Goal: Communication & Community: Answer question/provide support

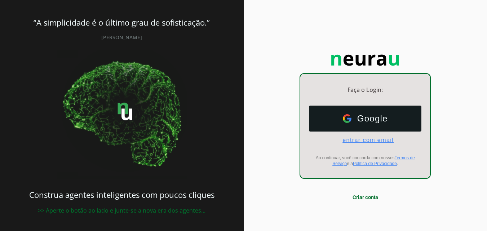
click at [368, 142] on span "entrar com email" at bounding box center [365, 140] width 57 height 6
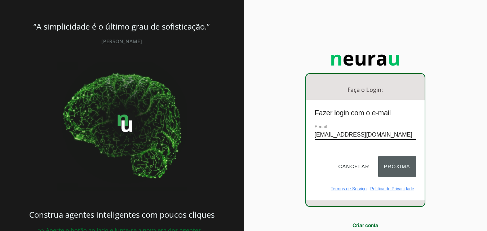
type input "[EMAIL_ADDRESS][DOMAIN_NAME]"
click at [394, 170] on button "Próxima" at bounding box center [397, 167] width 38 height 22
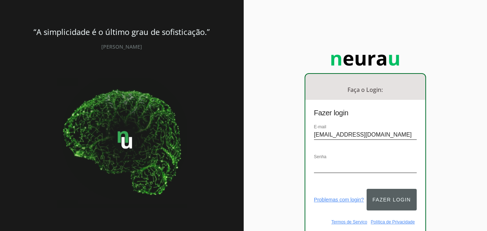
click at [376, 192] on button "Fazer login" at bounding box center [392, 200] width 50 height 22
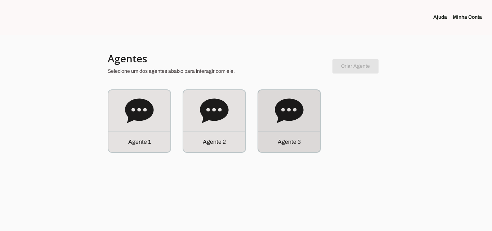
click at [293, 117] on icon at bounding box center [289, 110] width 28 height 25
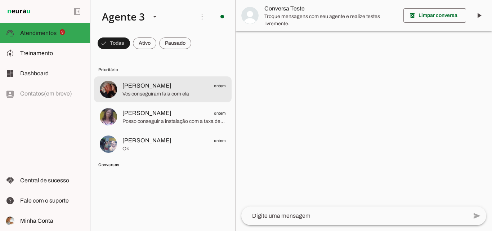
click at [189, 90] on span "Vcs conseguiram fala com ela" at bounding box center [174, 93] width 103 height 7
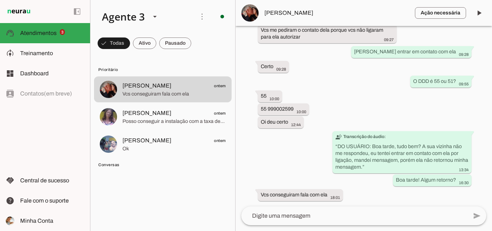
scroll to position [5296, 0]
click at [295, 111] on div "55 999002599 10:00" at bounding box center [283, 109] width 45 height 9
drag, startPoint x: 295, startPoint y: 111, endPoint x: 265, endPoint y: 112, distance: 29.9
click at [265, 112] on div "55 999002599 10:00" at bounding box center [283, 109] width 45 height 9
click at [289, 102] on div "Agente ativado Agente pausado, transferido para humano há 4 dias Próximo follow…" at bounding box center [364, 116] width 257 height 181
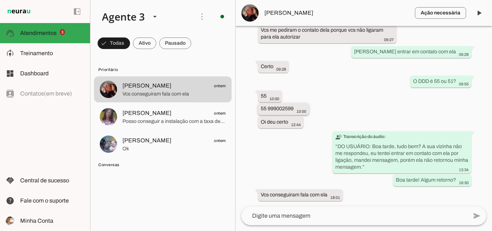
click at [0, 0] on slot "55 999002599" at bounding box center [0, 0] width 0 height 0
drag, startPoint x: 277, startPoint y: 108, endPoint x: 263, endPoint y: 108, distance: 13.7
click at [0, 0] on slot "55 999002599" at bounding box center [0, 0] width 0 height 0
click at [308, 98] on div "Agente ativado Agente pausado, transferido para humano há 4 dias Próximo follow…" at bounding box center [364, 116] width 257 height 181
drag, startPoint x: 295, startPoint y: 108, endPoint x: 260, endPoint y: 109, distance: 35.0
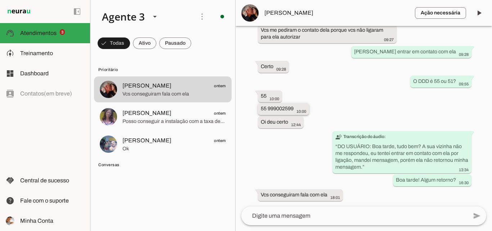
click at [260, 109] on whatsapp-message-bubble "55 999002599 10:00" at bounding box center [283, 109] width 51 height 12
click at [400, 216] on textarea at bounding box center [355, 216] width 226 height 9
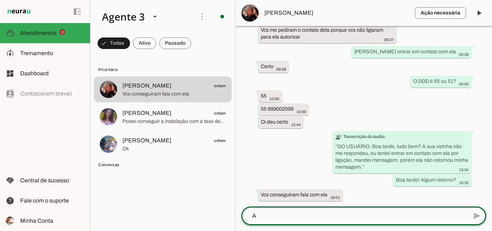
scroll to position [0, 0]
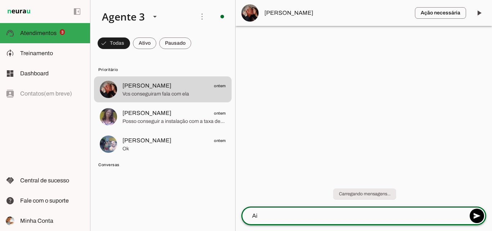
type textarea "A"
type textarea "Bom dia! Ainda não conseguimos nenhum retorno da [PERSON_NAME]"
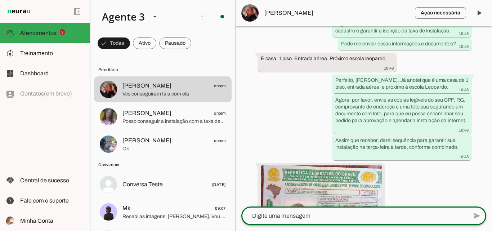
scroll to position [1611, 0]
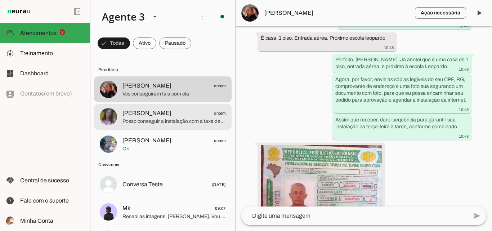
click at [156, 117] on span "[PERSON_NAME]" at bounding box center [147, 113] width 49 height 9
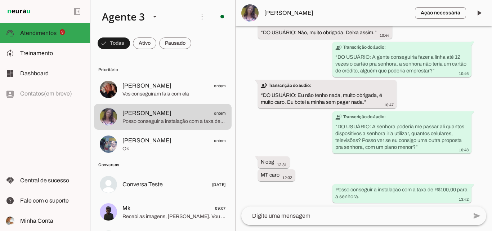
scroll to position [3050, 0]
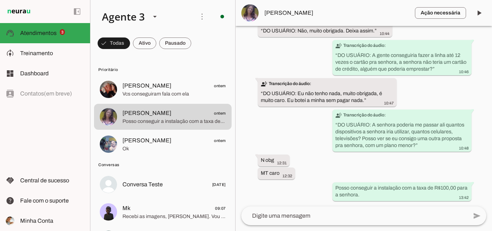
click at [357, 217] on textarea at bounding box center [355, 216] width 226 height 9
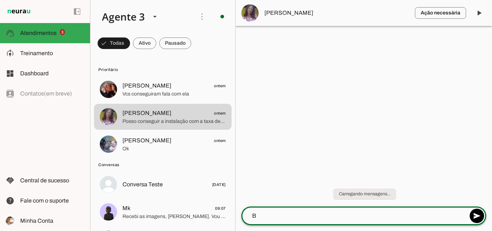
scroll to position [0, 0]
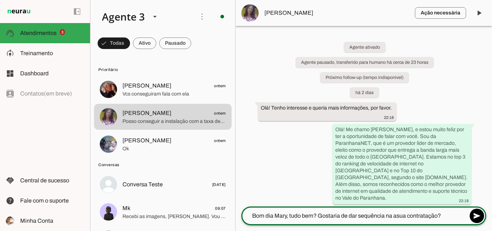
click at [0, 0] on lt-mirror "**********" at bounding box center [0, 0] width 0 height 0
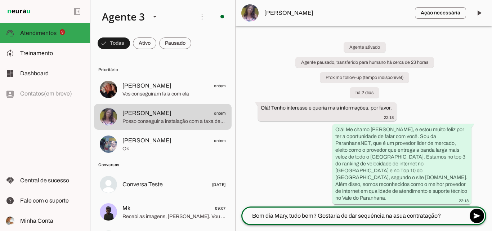
click at [397, 217] on textarea "Bom dia Mary, tudo bem? Gostaria de dar sequência na asua contratação?" at bounding box center [355, 216] width 226 height 9
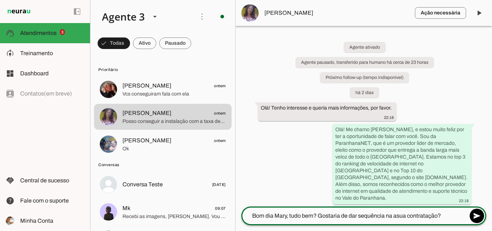
click at [397, 217] on textarea "Bom dia Mary, tudo bem? Gostaria de dar sequência na asua contratação?" at bounding box center [355, 216] width 226 height 9
click at [399, 221] on div "**********" at bounding box center [355, 216] width 226 height 19
click at [0, 0] on lt-mirror "**********" at bounding box center [0, 0] width 0 height 0
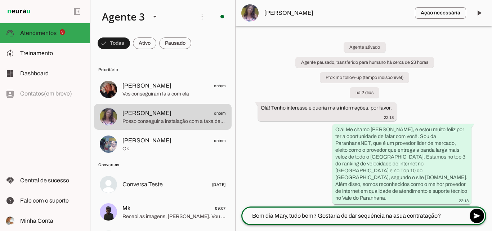
click at [0, 0] on lt-mirror "**********" at bounding box center [0, 0] width 0 height 0
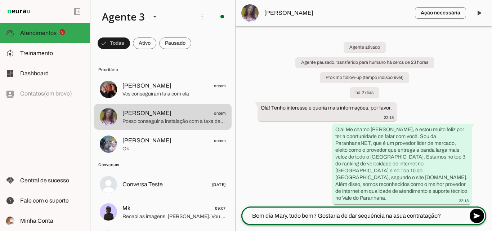
click at [445, 220] on div "**********" at bounding box center [355, 216] width 226 height 19
click at [446, 220] on div "**********" at bounding box center [355, 216] width 226 height 19
click at [0, 0] on lt-mirror "**********" at bounding box center [0, 0] width 0 height 0
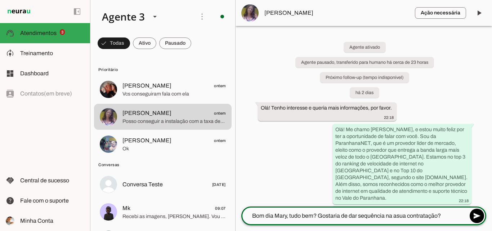
click at [0, 0] on lt-mirror "**********" at bounding box center [0, 0] width 0 height 0
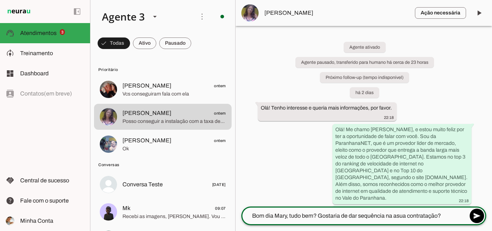
click at [0, 0] on lt-mirror "**********" at bounding box center [0, 0] width 0 height 0
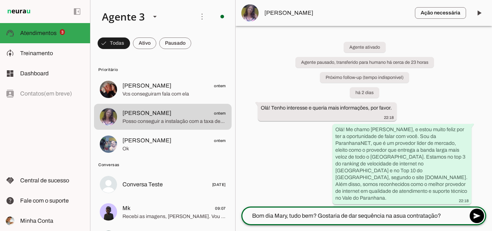
click at [0, 0] on lt-mirror "**********" at bounding box center [0, 0] width 0 height 0
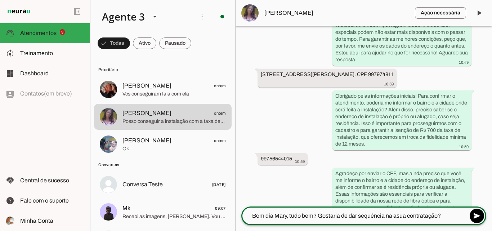
scroll to position [294, 0]
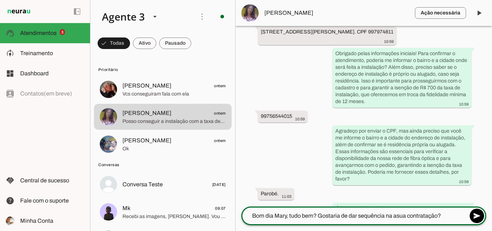
click at [0, 0] on lt-mirror "**********" at bounding box center [0, 0] width 0 height 0
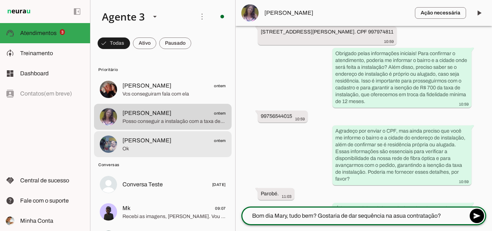
type textarea "Bom dia Mary, tudo bem? Gostaria de dar sequência na asua contratação?"
type md-outlined-text-field "Bom dia Mary, tudo bem? Gostaria de dar sequência na asua contratação?"
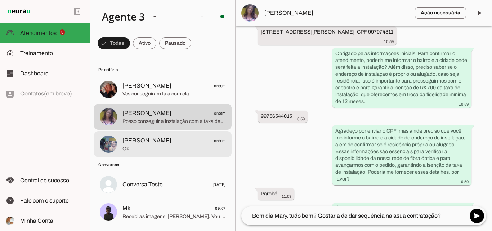
click at [167, 102] on md-item "[PERSON_NAME] ontem Ok" at bounding box center [163, 89] width 138 height 26
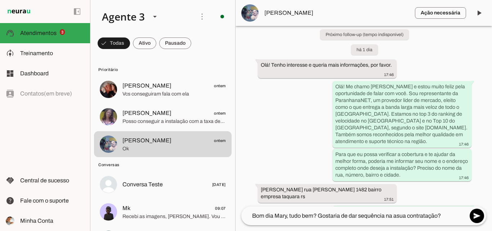
scroll to position [79, 0]
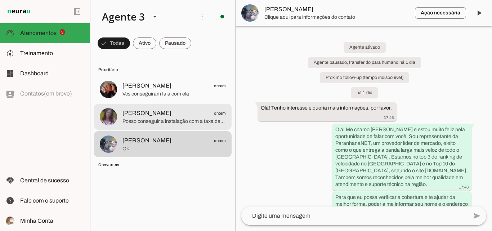
click at [182, 114] on span "[PERSON_NAME] ontem" at bounding box center [174, 113] width 103 height 9
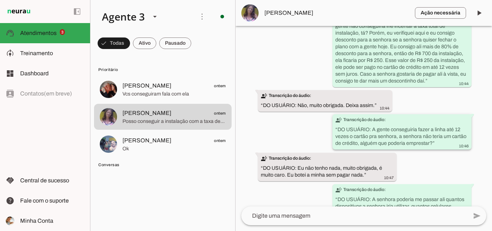
scroll to position [3050, 0]
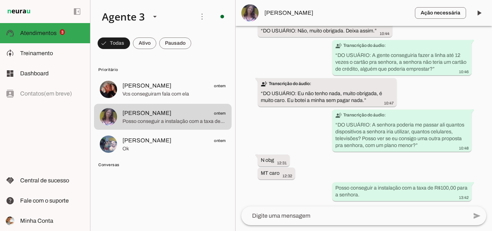
click at [379, 205] on div "Agente ativado Agente pausado, transferido para humano há cerca de 23 horas Pró…" at bounding box center [364, 116] width 257 height 181
click at [328, 205] on div "Agente ativado Agente pausado, transferido para humano há cerca de 23 horas Pró…" at bounding box center [364, 116] width 257 height 181
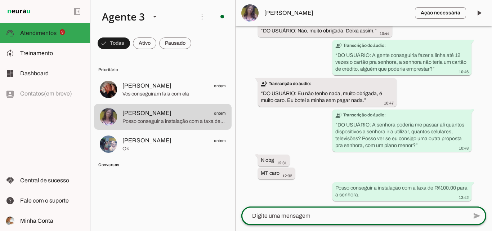
click at [309, 210] on div at bounding box center [355, 216] width 226 height 19
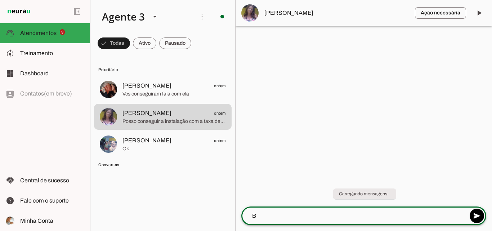
scroll to position [0, 0]
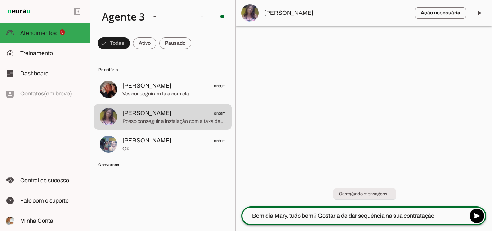
type textarea "Bom dia Mary, tudo bem? Gostaria de dar sequência na sua contratação?"
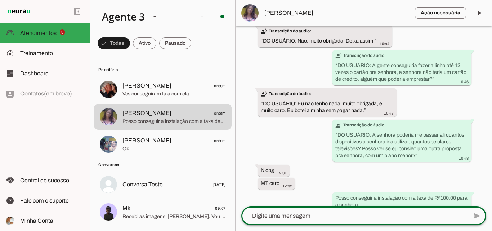
scroll to position [3088, 0]
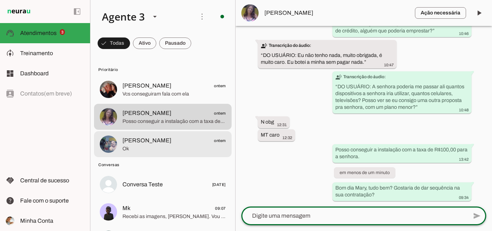
click at [206, 139] on span "[PERSON_NAME] ontem" at bounding box center [174, 140] width 103 height 9
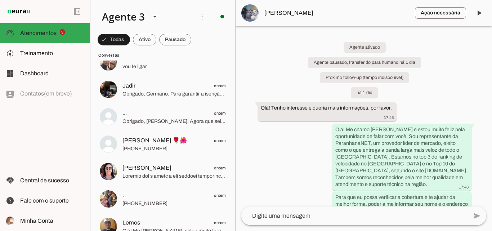
scroll to position [433, 0]
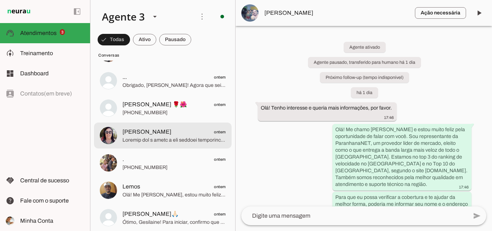
click at [173, 143] on span at bounding box center [174, 140] width 103 height 7
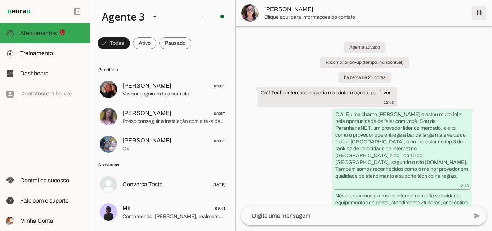
click at [481, 12] on span at bounding box center [479, 12] width 17 height 17
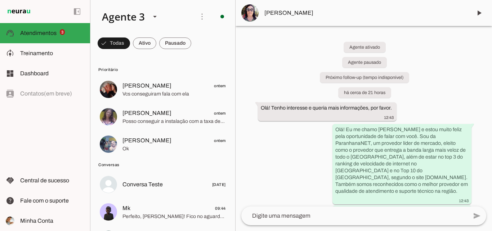
click at [254, 11] on img at bounding box center [250, 12] width 17 height 17
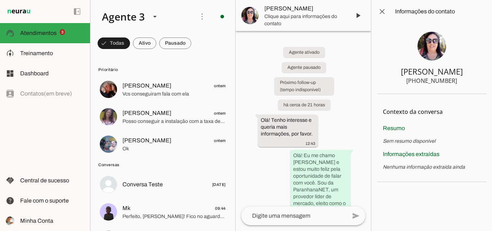
click at [454, 80] on div "[PHONE_NUMBER]" at bounding box center [432, 80] width 51 height 9
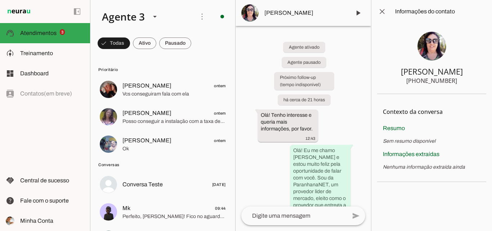
drag, startPoint x: 454, startPoint y: 80, endPoint x: 405, endPoint y: 81, distance: 49.4
click at [405, 81] on section "[PERSON_NAME] [PHONE_NUMBER]" at bounding box center [431, 58] width 109 height 71
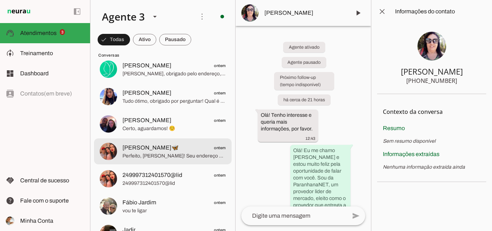
scroll to position [216, 0]
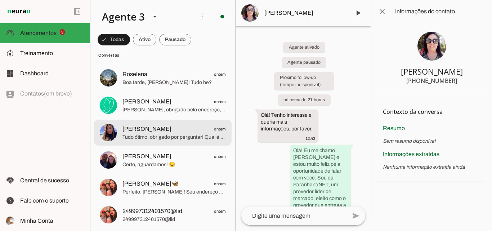
click at [175, 127] on span "[PERSON_NAME] ontem" at bounding box center [174, 129] width 103 height 9
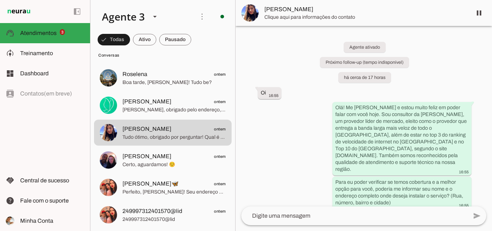
click at [281, 7] on span "[PERSON_NAME]" at bounding box center [366, 9] width 202 height 9
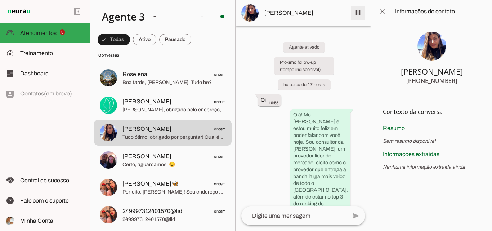
click at [358, 9] on span at bounding box center [358, 12] width 17 height 17
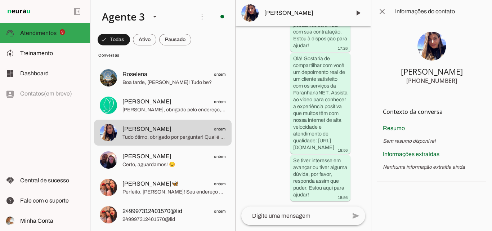
scroll to position [830, 0]
click at [0, 0] on lt-mirror at bounding box center [0, 0] width 0 height 0
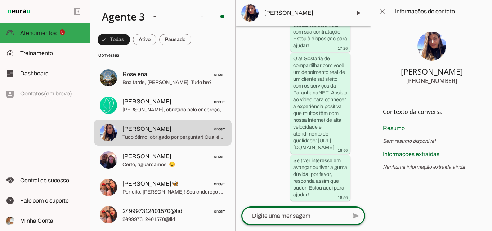
click at [0, 0] on lt-mirror at bounding box center [0, 0] width 0 height 0
click at [313, 217] on textarea at bounding box center [294, 216] width 105 height 9
paste textarea "ParanhanaNet informa: Olá, o seu atendimento precisa dar sequencia direto com u…"
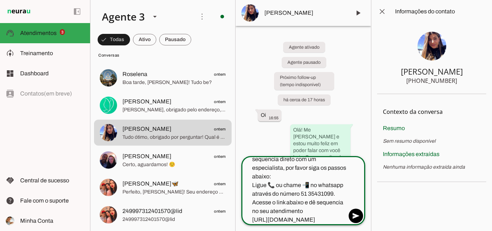
scroll to position [35, 0]
type textarea "ParanhanaNet informa: Olá, o seu atendimento precisa dar sequencia direto com u…"
type md-outlined-text-field "ParanhanaNet informa: Olá, o seu atendimento precisa dar sequencia direto com u…"
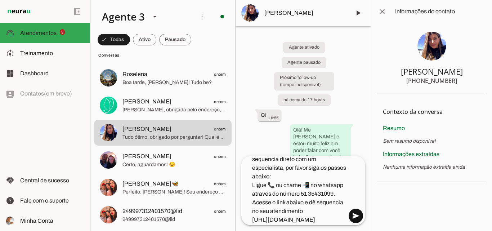
click at [355, 217] on span at bounding box center [356, 215] width 17 height 17
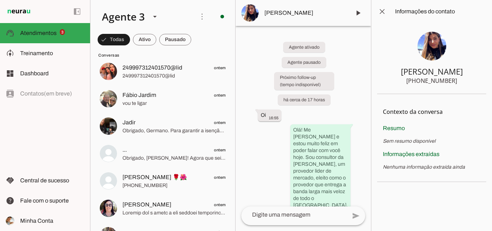
scroll to position [360, 0]
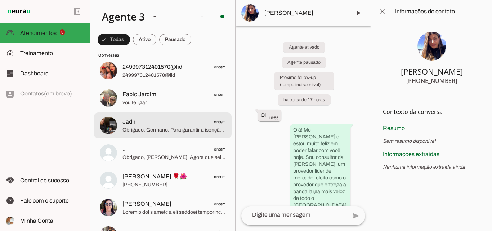
click at [186, 124] on span "Jadir ontem" at bounding box center [174, 122] width 103 height 9
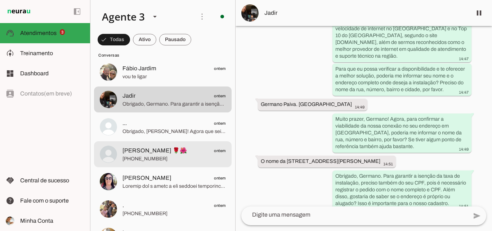
scroll to position [324, 0]
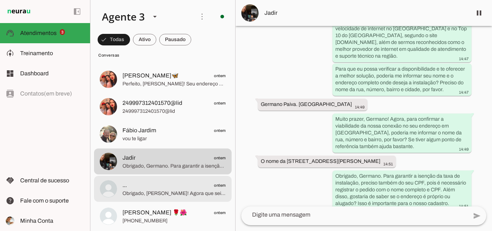
click at [154, 190] on span "Obrigado, [PERSON_NAME]! Agora que sei que é uma casa alugada, vamos entender m…" at bounding box center [174, 193] width 103 height 7
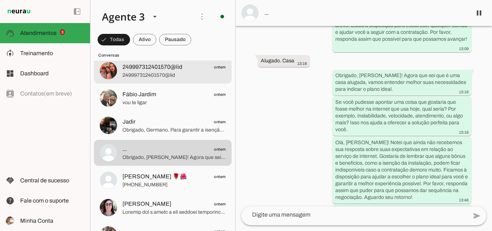
scroll to position [397, 0]
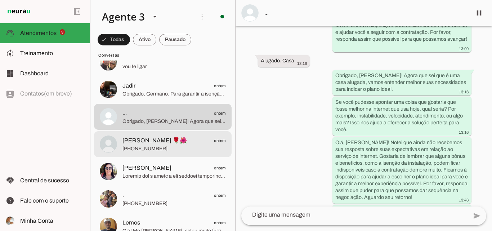
click at [181, 144] on span "[PERSON_NAME] 🌹🌺 ontem" at bounding box center [174, 140] width 103 height 9
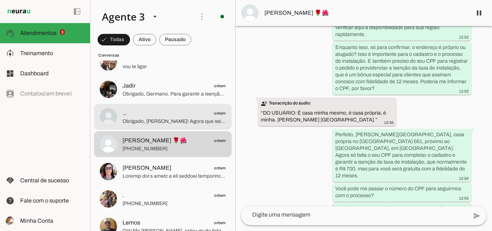
scroll to position [433, 0]
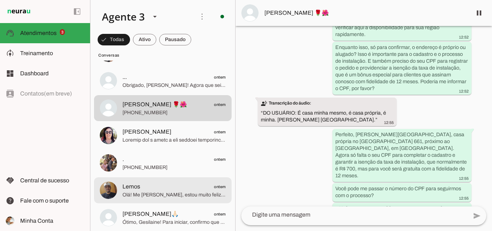
click at [190, 191] on span "Lemos ontem" at bounding box center [174, 186] width 103 height 9
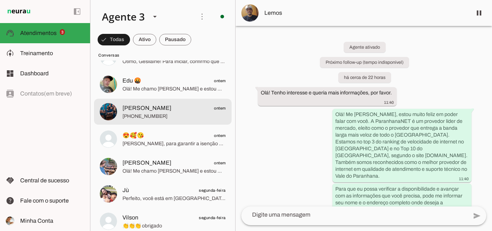
scroll to position [577, 0]
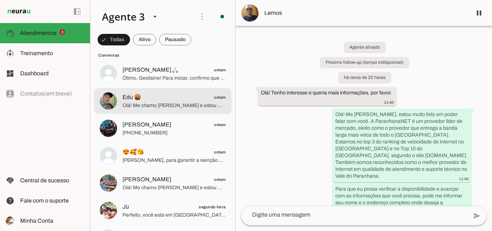
click at [177, 101] on span "Edu 🤬 ontem" at bounding box center [174, 97] width 103 height 9
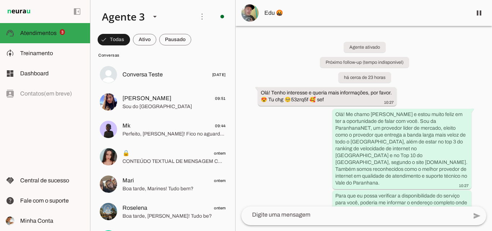
scroll to position [108, 0]
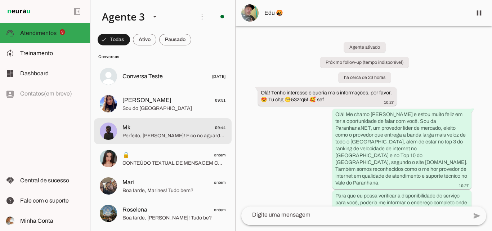
click at [152, 131] on span "Mk 09:44" at bounding box center [174, 127] width 103 height 9
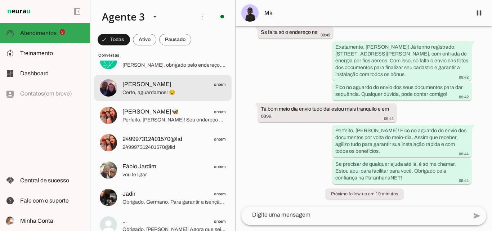
scroll to position [252, 0]
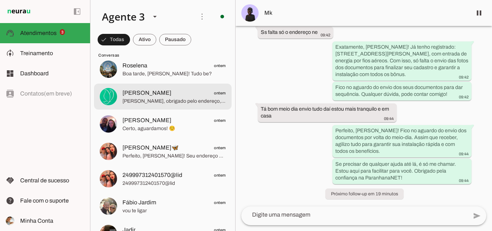
click at [154, 99] on span "[PERSON_NAME], obrigado pelo endereço, mas no momento atendemos com nossa rede …" at bounding box center [174, 101] width 103 height 7
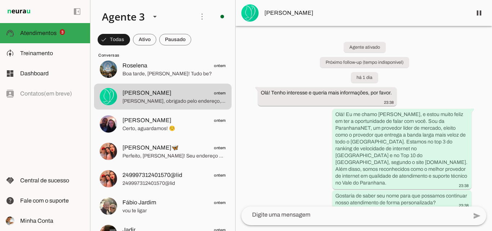
click at [303, 18] on md-item "[PERSON_NAME]" at bounding box center [364, 13] width 257 height 26
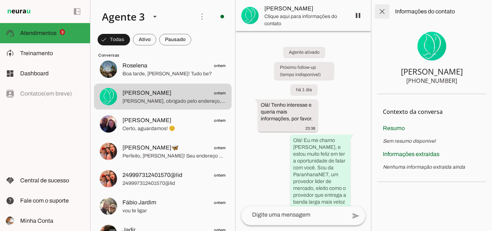
click at [386, 8] on span at bounding box center [382, 11] width 17 height 17
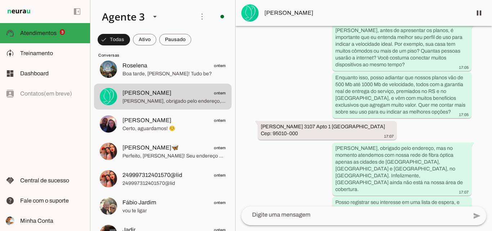
scroll to position [726, 0]
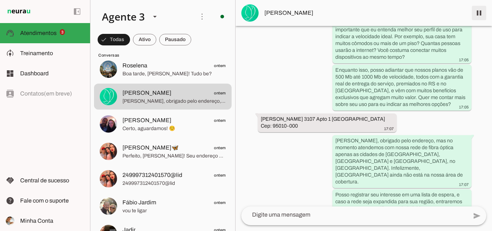
click at [483, 12] on span at bounding box center [479, 12] width 17 height 17
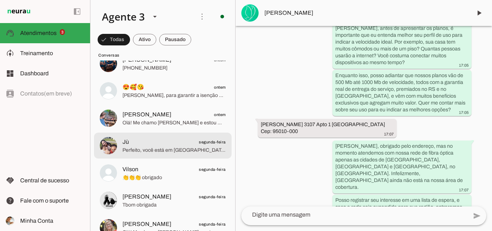
scroll to position [649, 0]
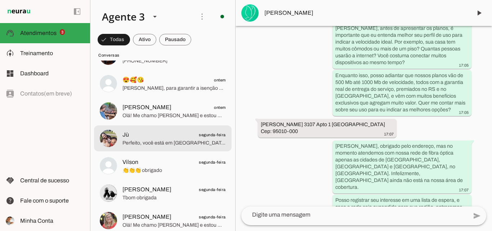
click at [171, 143] on span "Perfeito, você está em [GEOGRAPHIC_DATA], [GEOGRAPHIC_DATA]. Agora, por favor, …" at bounding box center [174, 143] width 103 height 7
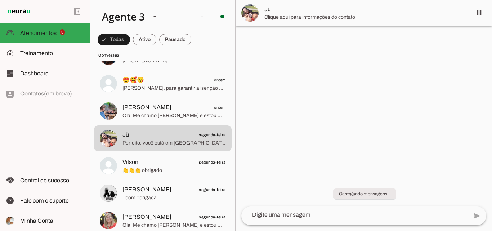
click at [278, 17] on span "Clique aqui para informações do contato" at bounding box center [366, 17] width 202 height 7
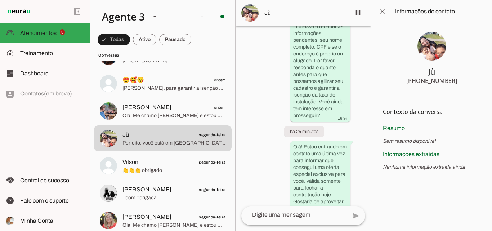
scroll to position [1153, 0]
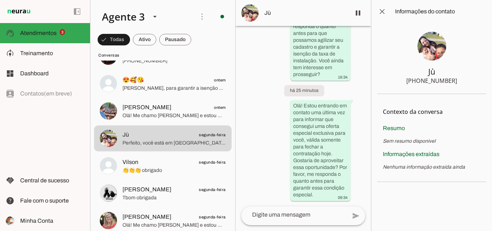
drag, startPoint x: 455, startPoint y: 80, endPoint x: 420, endPoint y: 84, distance: 34.9
click at [420, 84] on section "Jù [PHONE_NUMBER]" at bounding box center [431, 58] width 109 height 71
click at [420, 84] on div "[PHONE_NUMBER]" at bounding box center [432, 80] width 51 height 9
drag, startPoint x: 451, startPoint y: 82, endPoint x: 419, endPoint y: 83, distance: 31.7
click at [419, 83] on section "Jù [PHONE_NUMBER]" at bounding box center [431, 58] width 109 height 71
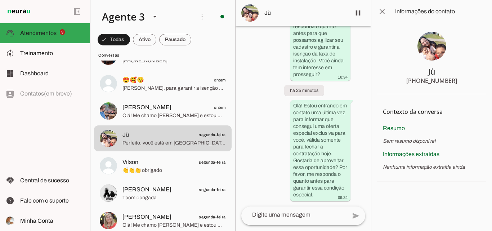
click at [422, 84] on div "[PHONE_NUMBER]" at bounding box center [432, 80] width 51 height 9
drag, startPoint x: 421, startPoint y: 81, endPoint x: 455, endPoint y: 81, distance: 33.5
click at [455, 81] on section "Jù [PHONE_NUMBER]" at bounding box center [431, 58] width 109 height 71
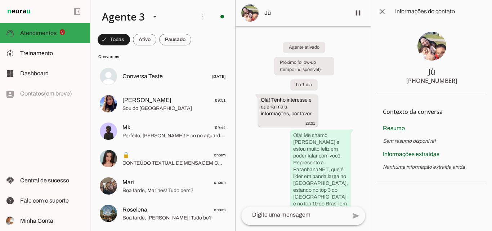
scroll to position [0, 0]
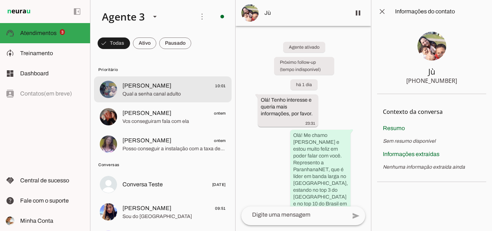
click at [199, 100] on md-item "[PERSON_NAME] 10:01 Qual a senha canal adulto" at bounding box center [163, 89] width 138 height 26
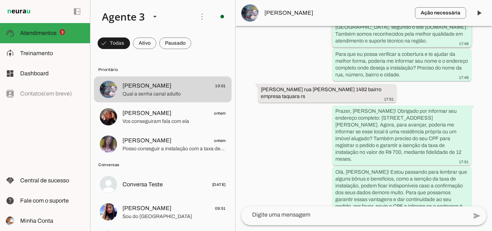
scroll to position [4027, 0]
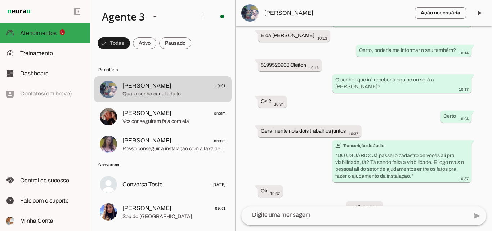
click at [302, 14] on span "[PERSON_NAME]" at bounding box center [337, 13] width 145 height 9
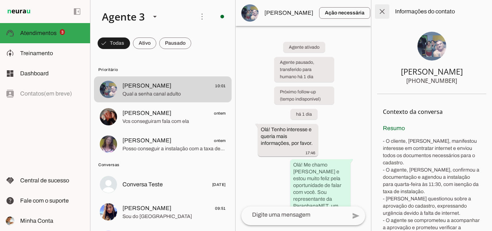
click at [375, 11] on span at bounding box center [382, 11] width 17 height 17
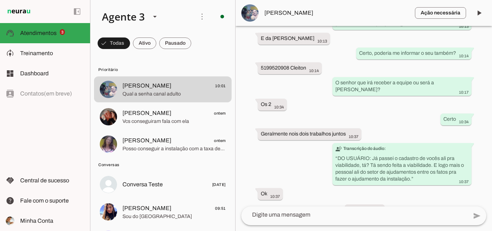
scroll to position [4027, 0]
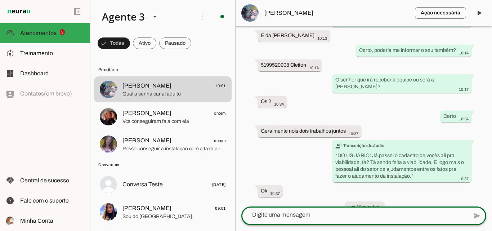
click at [299, 217] on textarea at bounding box center [355, 215] width 226 height 9
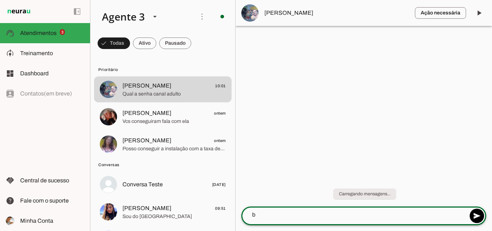
scroll to position [0, 0]
type textarea "b"
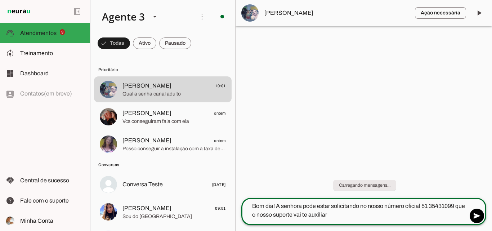
type textarea "Bom dia! A senhora pode estar solicitando no nosso número oficial 51 35431099 q…"
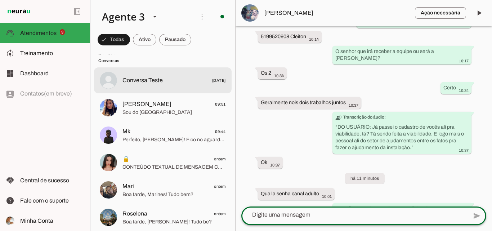
scroll to position [108, 0]
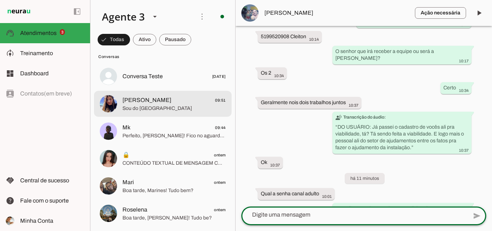
click at [194, 102] on span "[PERSON_NAME] 09:51" at bounding box center [174, 100] width 103 height 9
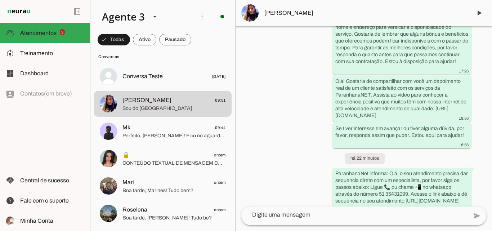
scroll to position [399, 0]
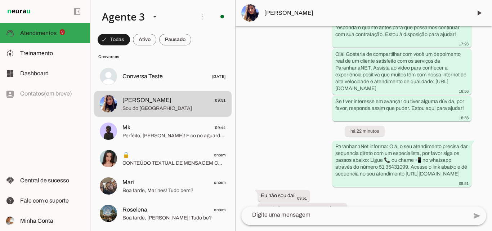
click at [0, 0] on lt-mirror at bounding box center [0, 0] width 0 height 0
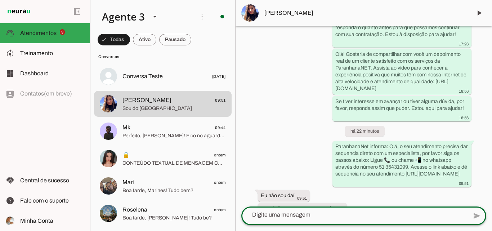
click at [0, 0] on lt-mirror at bounding box center [0, 0] width 0 height 0
click at [403, 226] on div "add send send 🎤 Recording... description Document photo_library Photos & videos…" at bounding box center [364, 219] width 257 height 25
click at [0, 0] on lt-mirror at bounding box center [0, 0] width 0 height 0
click at [259, 216] on textarea at bounding box center [355, 215] width 226 height 9
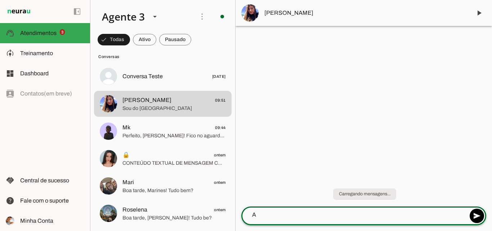
scroll to position [0, 0]
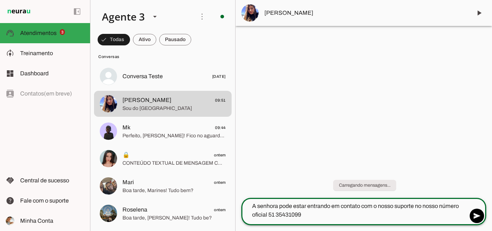
click at [0, 0] on lt-mirror "**********" at bounding box center [0, 0] width 0 height 0
type textarea "A senhora pode estar entrando em contato com o nosso suporte no nosso número of…"
type md-outlined-text-field "A senhora pode estar entrando em contato com o nosso suporte no nosso número of…"
click at [481, 210] on span at bounding box center [477, 215] width 17 height 17
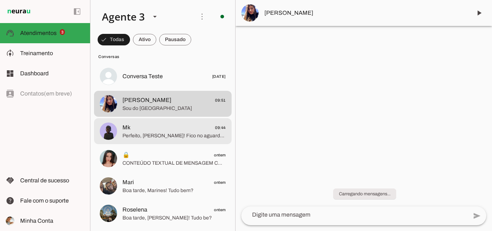
click at [189, 130] on span "Mk 09:44" at bounding box center [174, 127] width 103 height 9
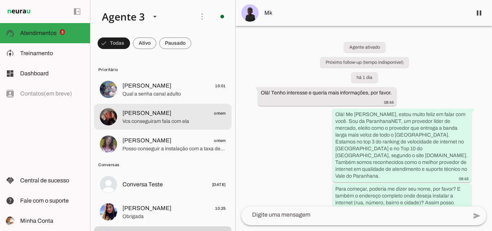
click at [201, 116] on span "[PERSON_NAME] ontem" at bounding box center [174, 113] width 103 height 9
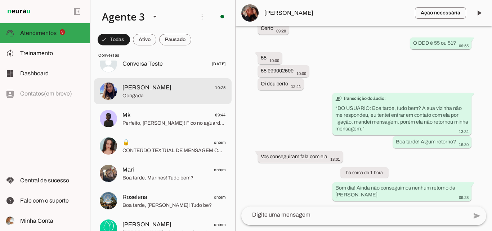
scroll to position [108, 0]
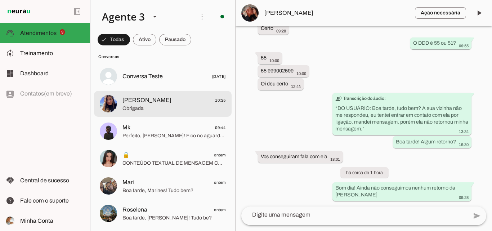
click at [162, 112] on span "Obrigada" at bounding box center [174, 108] width 103 height 7
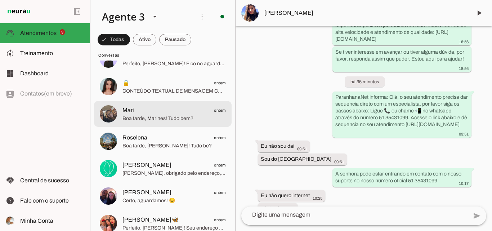
scroll to position [144, 0]
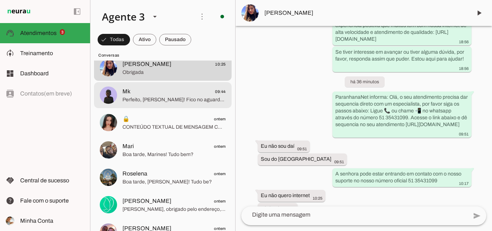
click at [175, 101] on span "Perfeito, [PERSON_NAME]! Fico no aguardo do envio dos documentos por volta do m…" at bounding box center [174, 99] width 103 height 7
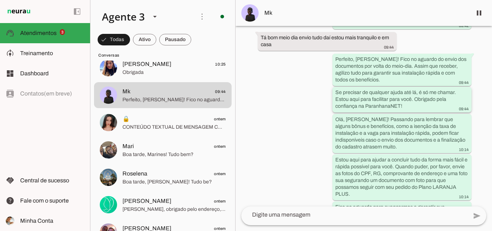
scroll to position [2954, 0]
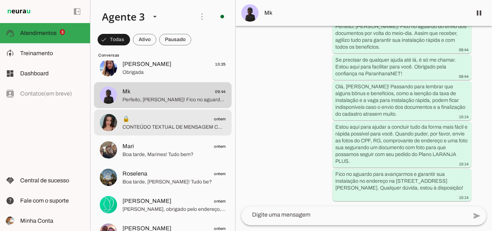
click at [152, 128] on span "CONTEÚDO TEXTUAL DE MENSAGEM COM IMAGEM (URL [URL][DOMAIN_NAME]) :" at bounding box center [174, 127] width 103 height 7
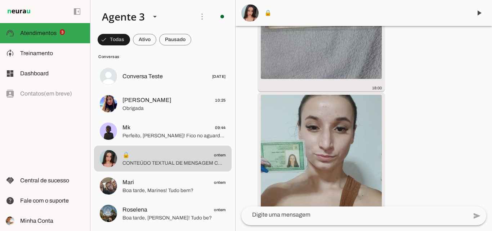
scroll to position [144, 0]
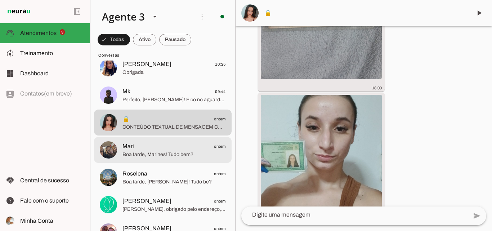
click at [176, 153] on span "Boa tarde, Marines! Tudo bem?" at bounding box center [174, 154] width 103 height 7
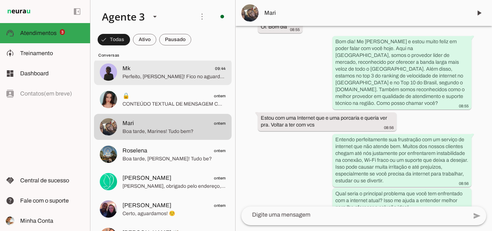
scroll to position [180, 0]
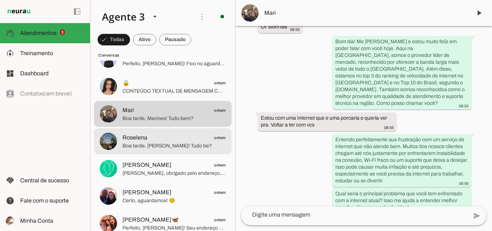
click at [173, 142] on span "Boa tarde, [PERSON_NAME]! Tudo be?" at bounding box center [174, 145] width 103 height 7
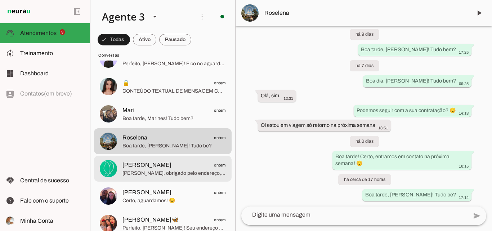
scroll to position [216, 0]
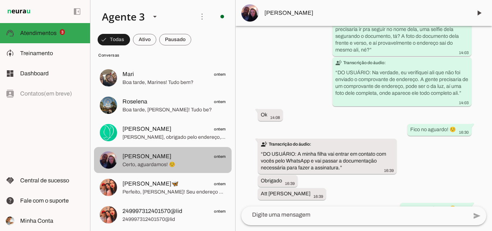
scroll to position [288, 0]
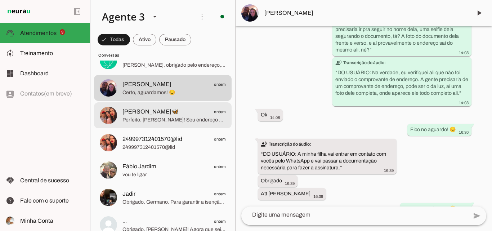
click at [178, 117] on span "Perfeito, [PERSON_NAME]! Seu endereço em [GEOGRAPHIC_DATA] está dentro da área …" at bounding box center [174, 119] width 103 height 7
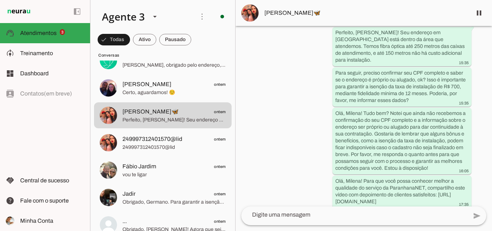
scroll to position [500, 0]
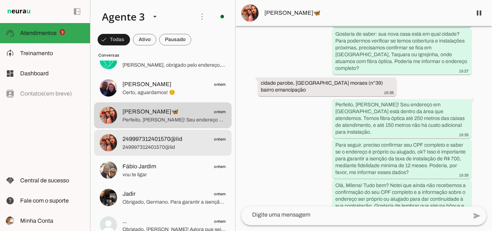
click at [149, 140] on span "249997312401570@lid" at bounding box center [153, 139] width 60 height 9
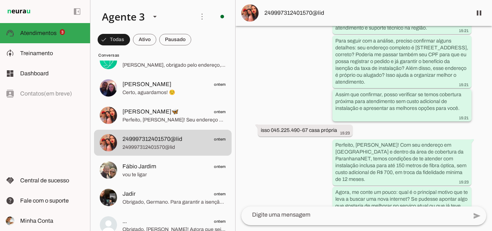
scroll to position [173, 0]
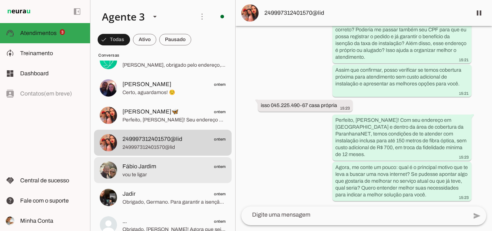
click at [146, 168] on span "Fábio Jardim" at bounding box center [140, 166] width 34 height 9
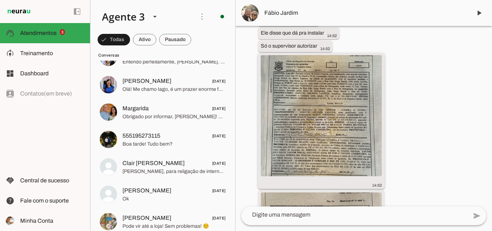
scroll to position [3459, 0]
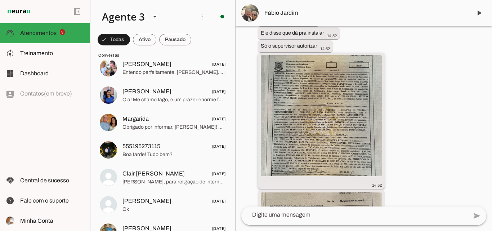
click at [267, 129] on img at bounding box center [321, 115] width 121 height 121
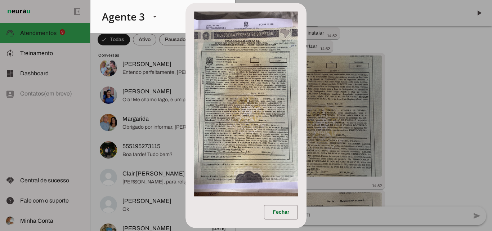
click at [271, 120] on img at bounding box center [246, 104] width 104 height 185
click at [307, 128] on dialog "Fechar" at bounding box center [246, 115] width 121 height 225
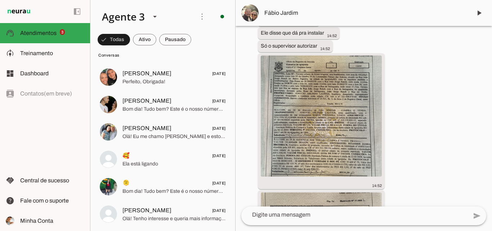
scroll to position [2165, 0]
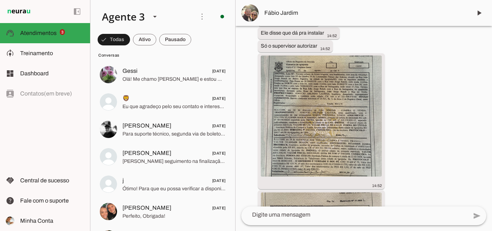
drag, startPoint x: 238, startPoint y: 79, endPoint x: 238, endPoint y: 75, distance: 4.3
click at [238, 75] on div "Agente ativado Agente pausado, interação humana no WhatsApp há 2 dias Próximo f…" at bounding box center [364, 116] width 257 height 181
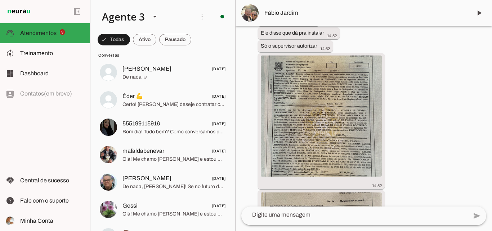
drag, startPoint x: 241, startPoint y: 70, endPoint x: 247, endPoint y: 68, distance: 6.6
click at [247, 68] on div "Agente ativado Agente pausado, interação humana no WhatsApp há 2 dias Próximo f…" at bounding box center [364, 116] width 257 height 181
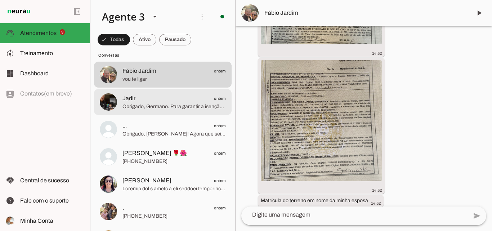
scroll to position [397, 0]
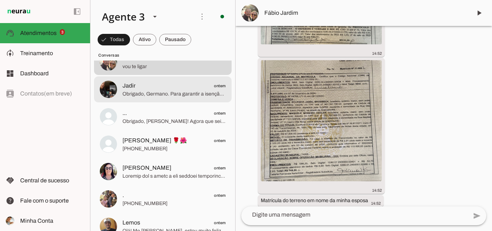
click at [191, 91] on span "Obrigado, Germano. Para garantir a isenção da taxa de instalação, preciso també…" at bounding box center [174, 93] width 103 height 7
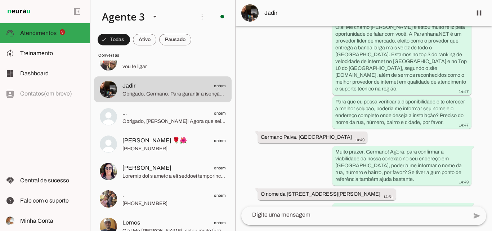
scroll to position [98, 0]
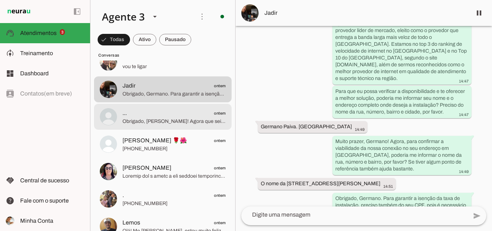
click at [186, 115] on span "... ontem" at bounding box center [174, 113] width 103 height 9
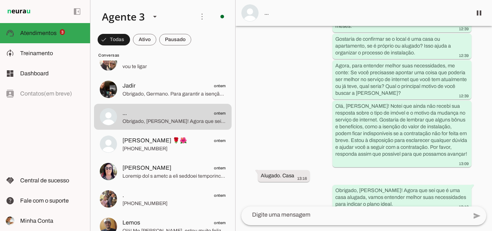
scroll to position [432, 0]
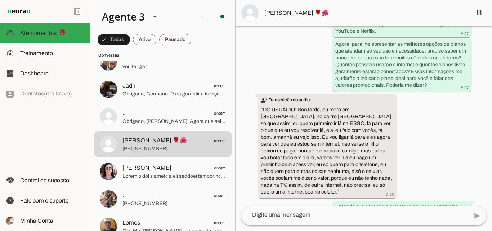
scroll to position [163, 0]
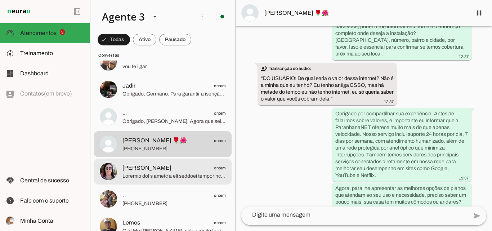
click at [159, 179] on span at bounding box center [174, 176] width 103 height 7
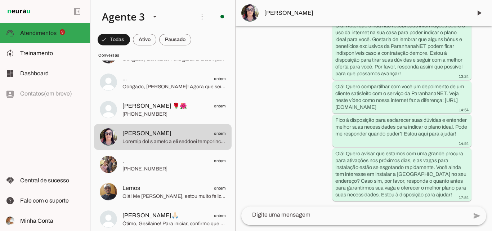
scroll to position [469, 0]
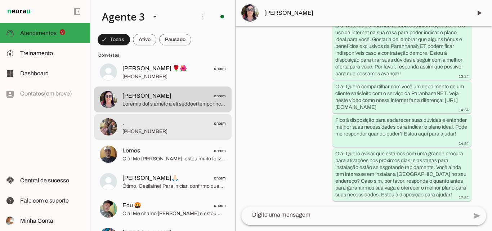
click at [181, 130] on span "[PHONE_NUMBER]" at bounding box center [174, 131] width 103 height 7
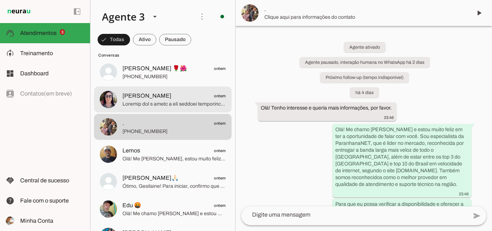
click at [203, 97] on span "[PERSON_NAME] ontem" at bounding box center [174, 96] width 103 height 9
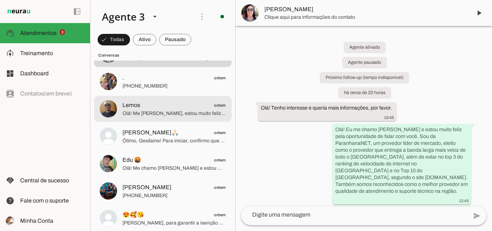
scroll to position [541, 0]
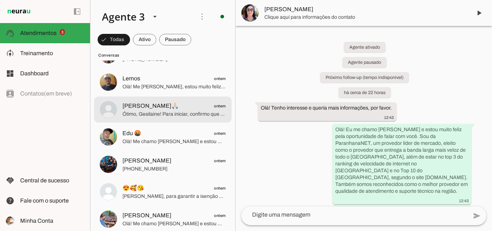
click at [199, 107] on span "[PERSON_NAME]🙏🏻 ontem" at bounding box center [174, 106] width 103 height 9
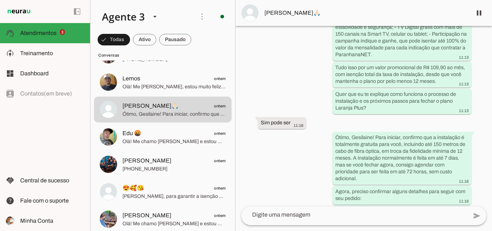
scroll to position [1291, 0]
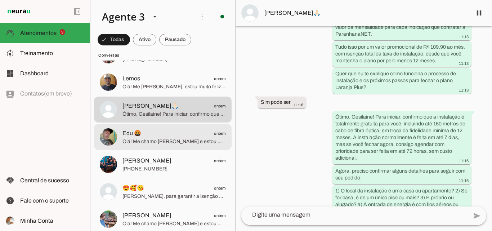
click at [168, 132] on span "Edu 🤬 ontem" at bounding box center [174, 133] width 103 height 9
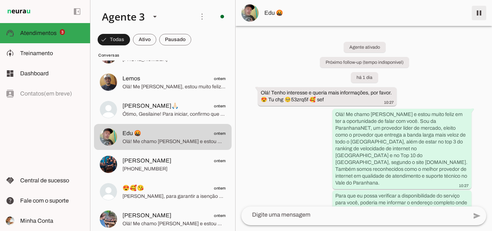
click at [478, 18] on span at bounding box center [479, 12] width 17 height 17
click at [478, 18] on md-item "Edu 🤬" at bounding box center [364, 13] width 257 height 26
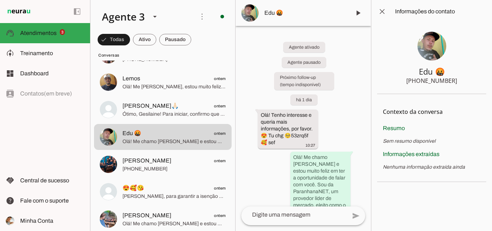
drag, startPoint x: 422, startPoint y: 81, endPoint x: 460, endPoint y: 81, distance: 37.9
click at [460, 81] on section "Edu 🤬 [PHONE_NUMBER]" at bounding box center [431, 58] width 109 height 71
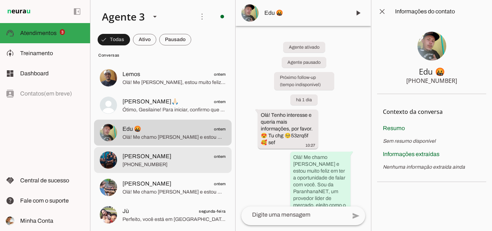
click at [177, 163] on span "[PHONE_NUMBER]" at bounding box center [174, 164] width 103 height 7
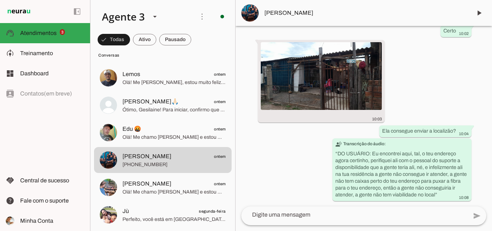
scroll to position [5532, 0]
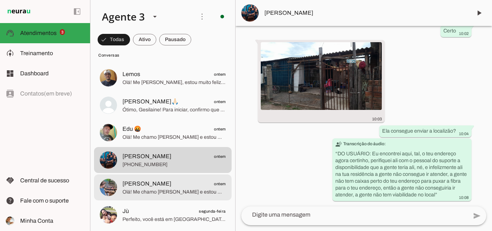
click at [168, 189] on span "Olá! Me chamo [PERSON_NAME] e estou muito feliz em poder falar com você. Repres…" at bounding box center [174, 192] width 103 height 7
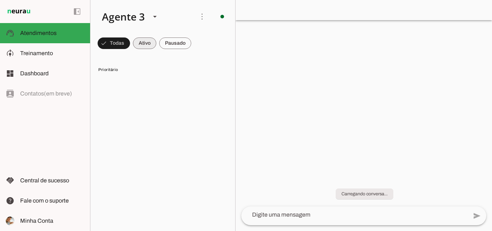
click at [130, 44] on span at bounding box center [114, 43] width 32 height 17
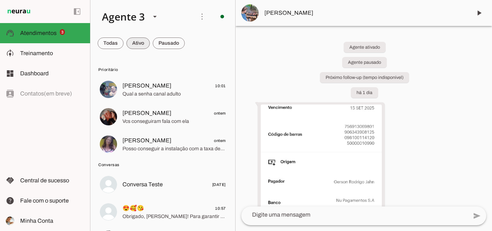
click at [124, 43] on span at bounding box center [111, 43] width 26 height 17
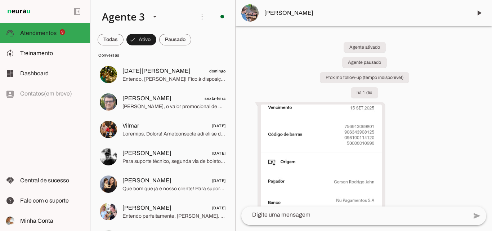
scroll to position [370, 0]
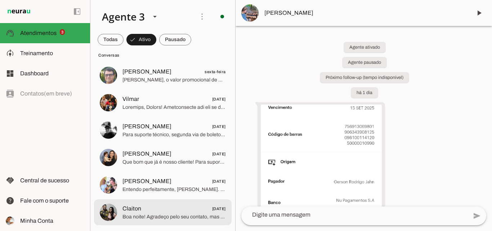
click at [151, 215] on span "Boa noite! Agradeço pelo seu contato, mas esse atendimento é exclusivo para con…" at bounding box center [174, 216] width 103 height 7
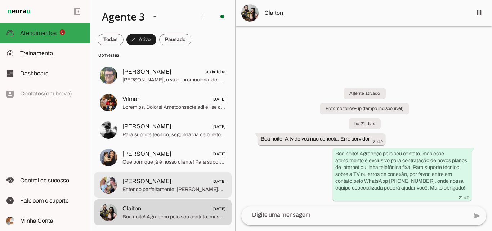
click at [172, 183] on span "[PERSON_NAME] [DATE]" at bounding box center [174, 181] width 103 height 9
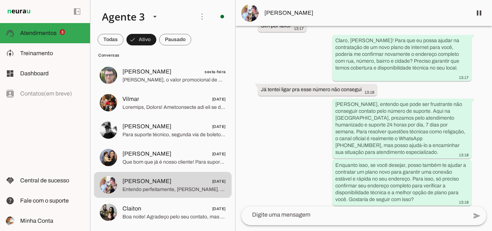
scroll to position [1033, 0]
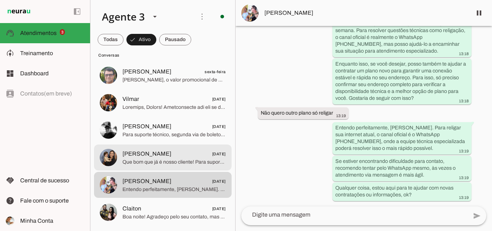
click at [177, 153] on span "[PERSON_NAME] [DATE]" at bounding box center [174, 154] width 103 height 9
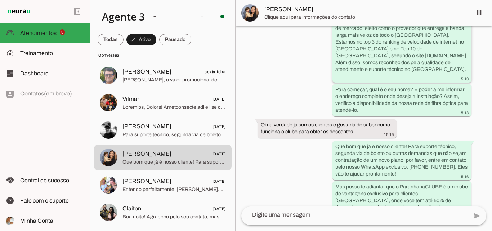
scroll to position [140, 0]
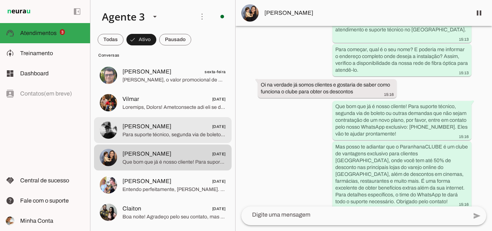
click at [171, 128] on span "[PERSON_NAME] [DATE]" at bounding box center [174, 126] width 103 height 9
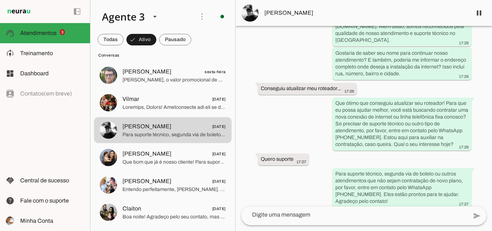
scroll to position [129, 0]
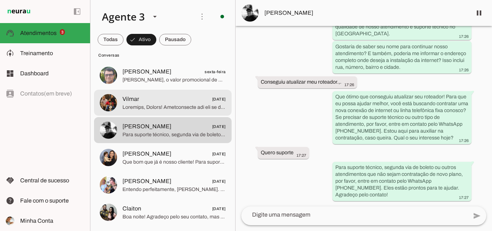
click at [200, 108] on span at bounding box center [174, 107] width 103 height 7
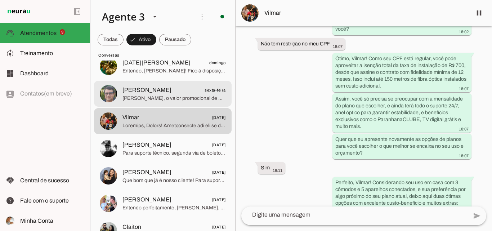
scroll to position [334, 0]
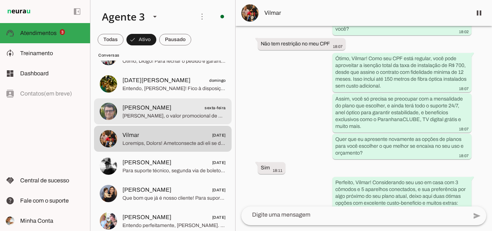
click at [183, 103] on span "[PERSON_NAME] sexta-feira" at bounding box center [174, 107] width 103 height 9
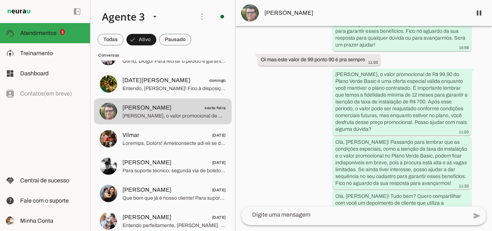
scroll to position [1650, 0]
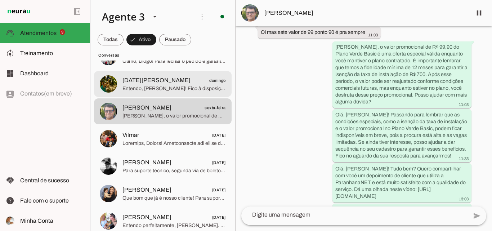
click at [170, 87] on span "Entendo, [PERSON_NAME]! Fico à disposição para continuar quando for melhor para…" at bounding box center [174, 88] width 103 height 7
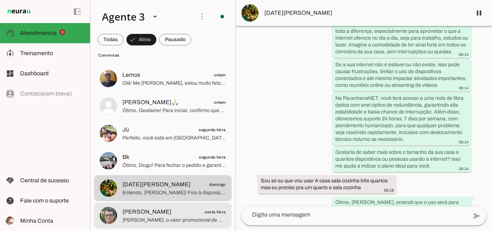
scroll to position [226, 0]
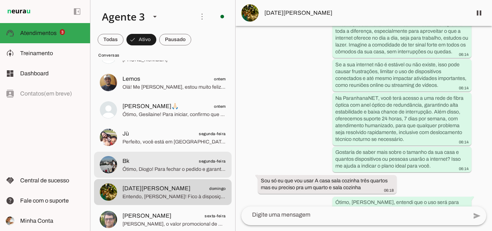
click at [174, 171] on span "Ótimo, Diogo! Para fechar o pedido e garantir a isenção da taxa de instalação, …" at bounding box center [174, 169] width 103 height 7
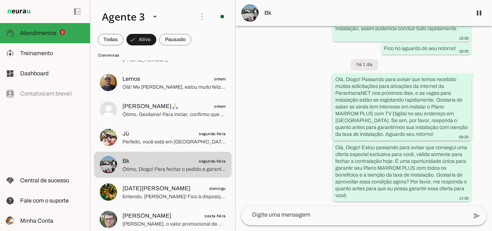
scroll to position [1416, 0]
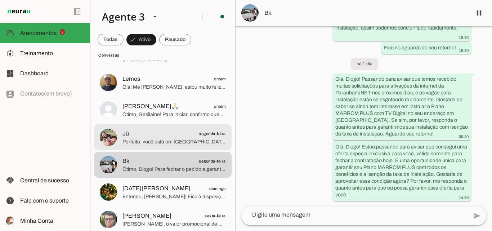
click at [185, 130] on span "Jù segunda-feira" at bounding box center [174, 133] width 103 height 9
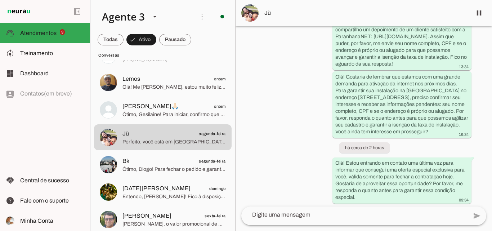
scroll to position [450, 0]
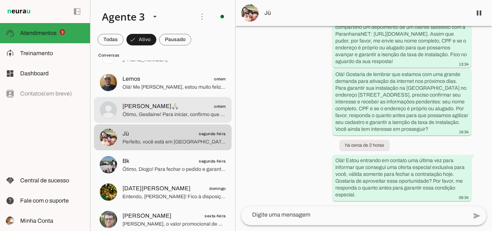
click at [183, 114] on span "Ótimo, Gesilaine! Para iniciar, confirmo que a instalação é totalmente gratuita…" at bounding box center [174, 114] width 103 height 7
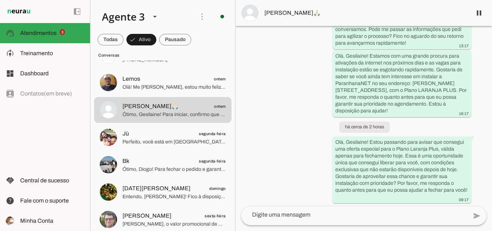
scroll to position [1703, 0]
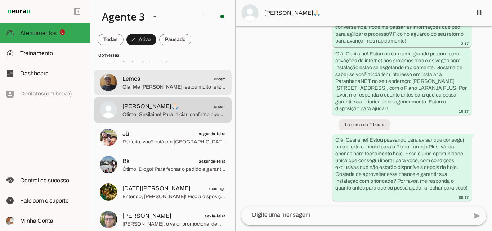
click at [194, 90] on span "Olá! Me [PERSON_NAME], estou muito feliz em poder falar com você. A ParanhanaNE…" at bounding box center [174, 87] width 103 height 7
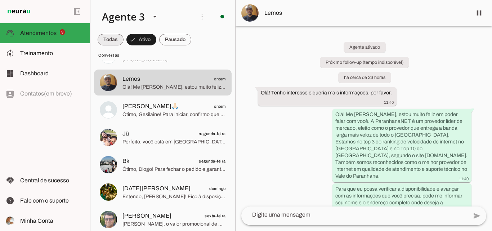
click at [108, 36] on span at bounding box center [111, 39] width 26 height 17
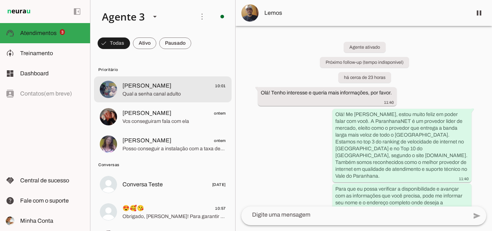
click at [151, 80] on md-item "[PERSON_NAME] 10:01 Qual a senha canal adulto" at bounding box center [163, 89] width 138 height 26
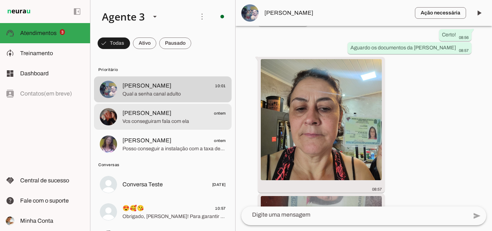
scroll to position [3086, 0]
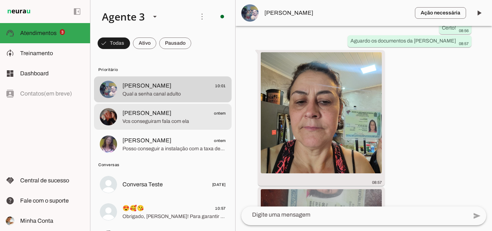
click at [190, 115] on span "[PERSON_NAME] ontem" at bounding box center [174, 113] width 103 height 9
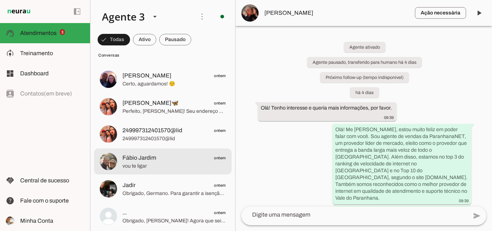
scroll to position [360, 0]
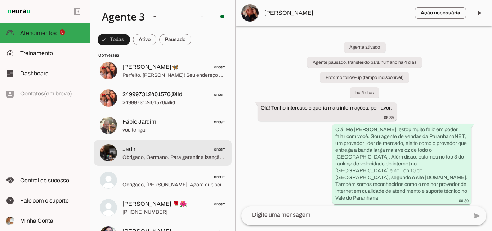
click at [149, 149] on span "Jadir ontem" at bounding box center [174, 149] width 103 height 9
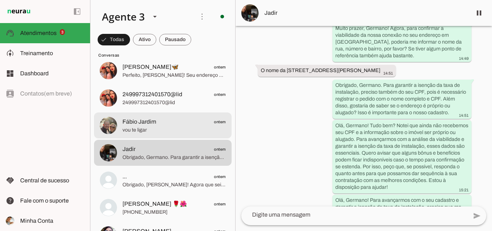
scroll to position [324, 0]
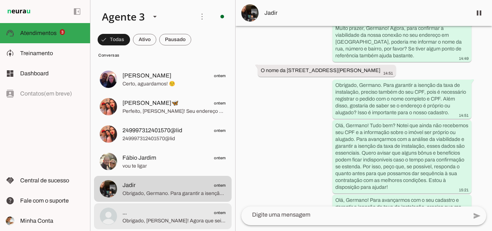
click at [192, 220] on span "Obrigado, [PERSON_NAME]! Agora que sei que é uma casa alugada, vamos entender m…" at bounding box center [174, 220] width 103 height 7
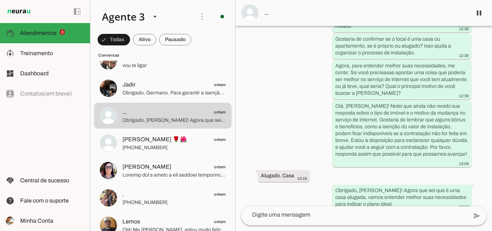
scroll to position [469, 0]
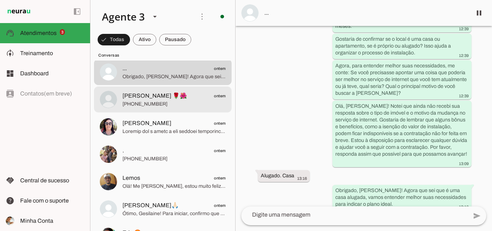
click at [169, 94] on span "[PERSON_NAME] 🌹🌺 ontem" at bounding box center [174, 96] width 103 height 9
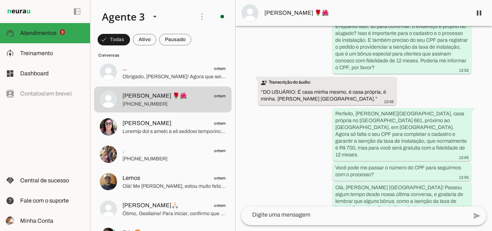
scroll to position [918, 0]
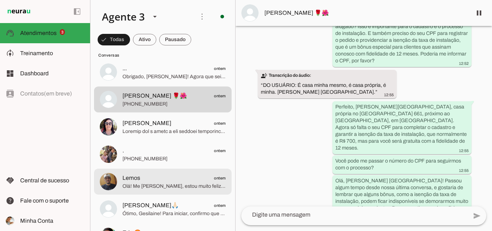
click at [140, 187] on span "Olá! Me [PERSON_NAME], estou muito feliz em poder falar com você. A ParanhanaNE…" at bounding box center [174, 186] width 103 height 7
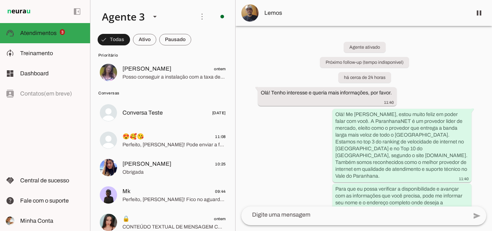
scroll to position [72, 0]
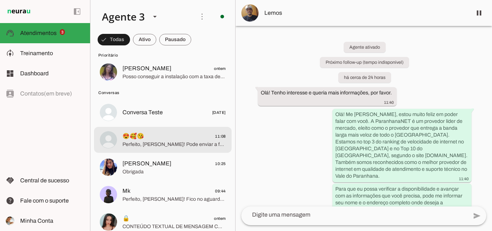
click at [182, 146] on span "Perfeito, [PERSON_NAME]! Pode enviar a foto do comprovante de luz ao meio-dia, …" at bounding box center [174, 144] width 103 height 7
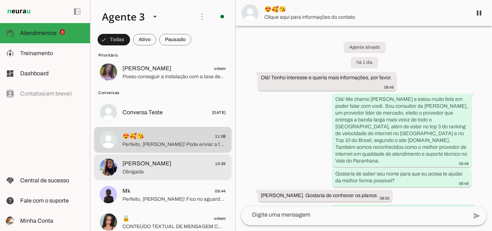
click at [175, 160] on span "[PERSON_NAME] 10:25" at bounding box center [174, 163] width 103 height 9
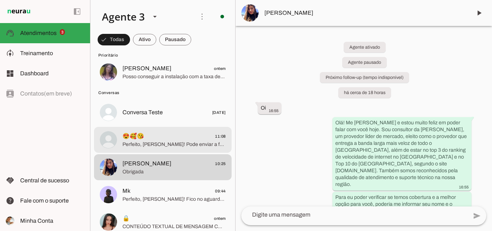
click at [189, 147] on span "Perfeito, [PERSON_NAME]! Pode enviar a foto do comprovante de luz ao meio-dia, …" at bounding box center [174, 144] width 103 height 7
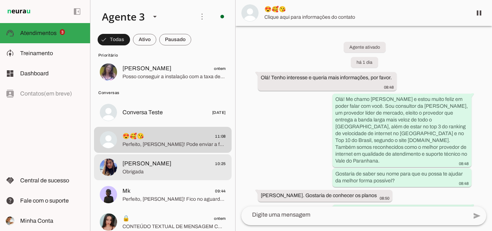
click at [179, 161] on span "[PERSON_NAME] 10:25" at bounding box center [174, 163] width 103 height 9
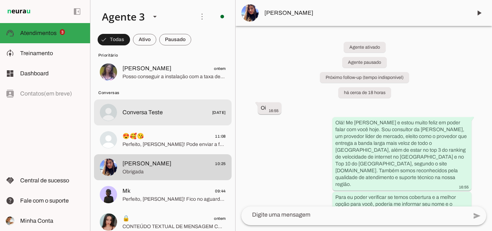
click at [199, 30] on md-item "Conversa Teste [DATE]" at bounding box center [163, 17] width 138 height 26
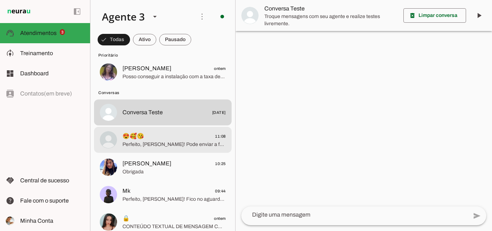
click at [198, 147] on span "Perfeito, [PERSON_NAME]! Pode enviar a foto do comprovante de luz ao meio-dia, …" at bounding box center [174, 144] width 103 height 7
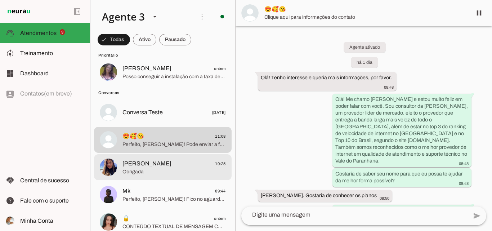
scroll to position [2564, 0]
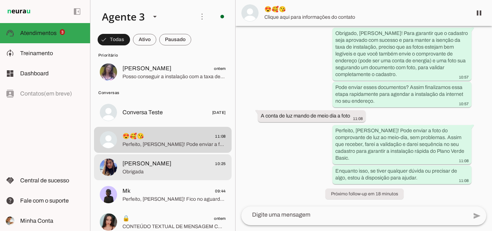
click at [198, 30] on md-item "[PERSON_NAME] 10:25 Obrigada" at bounding box center [163, 17] width 138 height 26
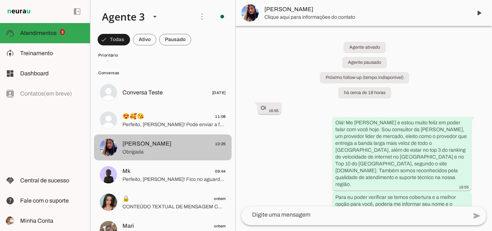
scroll to position [108, 0]
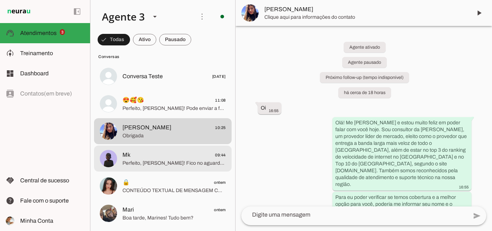
click at [197, 153] on span "Mk 09:44" at bounding box center [174, 155] width 103 height 9
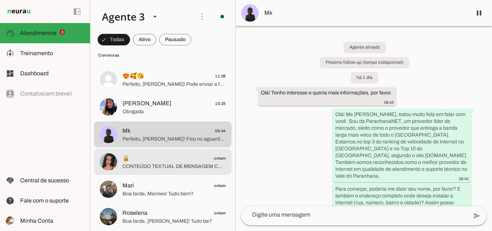
scroll to position [144, 0]
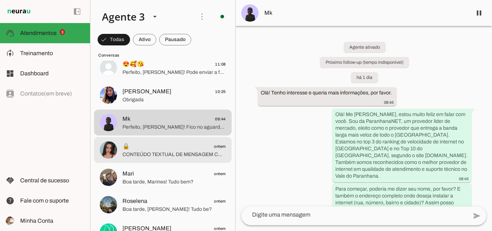
click at [153, 155] on span "CONTEÚDO TEXTUAL DE MENSAGEM COM IMAGEM (URL [URL][DOMAIN_NAME]) :" at bounding box center [174, 154] width 103 height 7
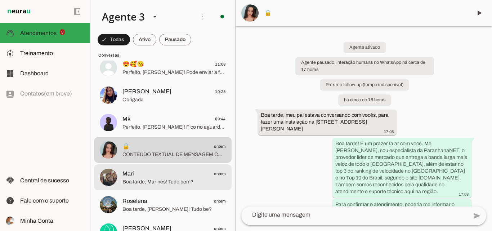
click at [177, 178] on span "Boa tarde, Marines! Tudo bem?" at bounding box center [174, 181] width 103 height 7
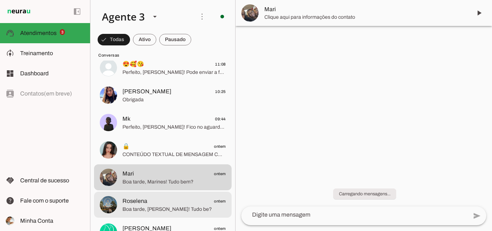
click at [167, 200] on span "Roselena ontem" at bounding box center [174, 201] width 103 height 9
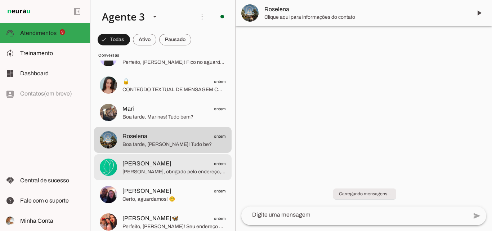
scroll to position [216, 0]
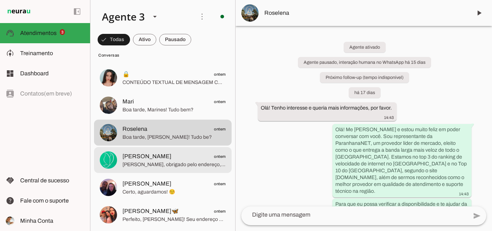
click at [166, 161] on span "[PERSON_NAME], obrigado pelo endereço, mas no momento atendemos com nossa rede …" at bounding box center [174, 164] width 103 height 7
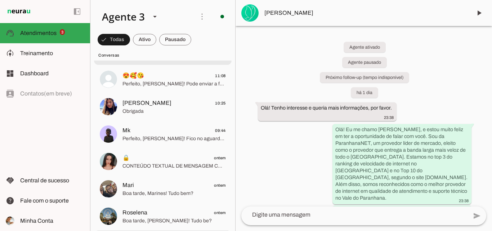
scroll to position [144, 0]
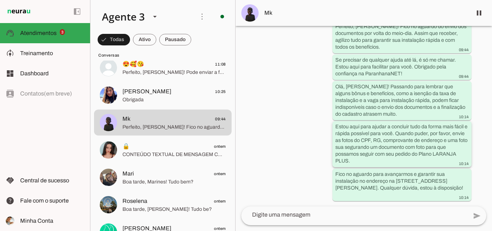
scroll to position [2954, 0]
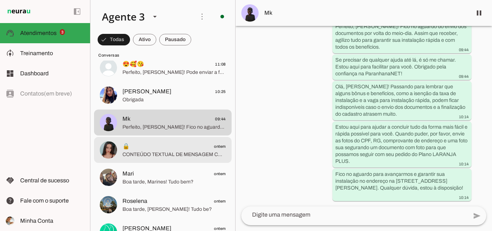
click at [192, 153] on span "CONTEÚDO TEXTUAL DE MENSAGEM COM IMAGEM (URL [URL][DOMAIN_NAME]) :" at bounding box center [174, 154] width 103 height 7
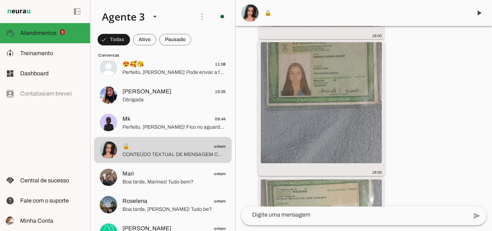
scroll to position [2327, 0]
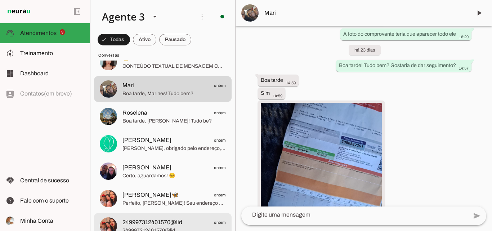
scroll to position [216, 0]
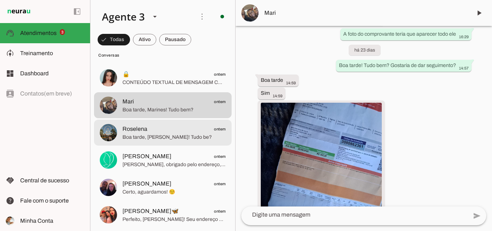
click at [202, 140] on span "Boa tarde, [PERSON_NAME]! Tudo be?" at bounding box center [174, 137] width 103 height 7
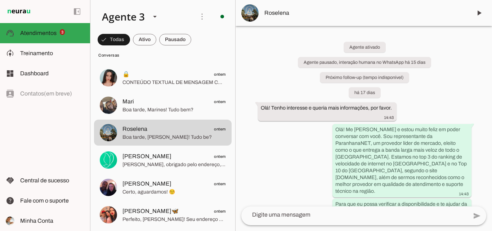
click at [279, 55] on div "Agente ativado Agente pausado, interação humana no WhatsApp há 15 dias Próximo …" at bounding box center [364, 116] width 257 height 181
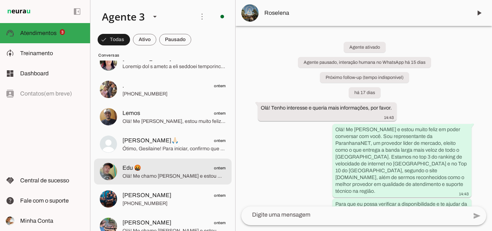
scroll to position [541, 0]
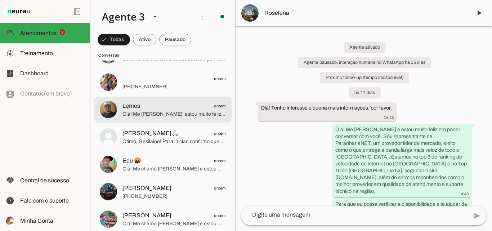
click at [194, 112] on span "Olá! Me [PERSON_NAME], estou muito feliz em poder falar com você. A ParanhanaNE…" at bounding box center [174, 114] width 103 height 7
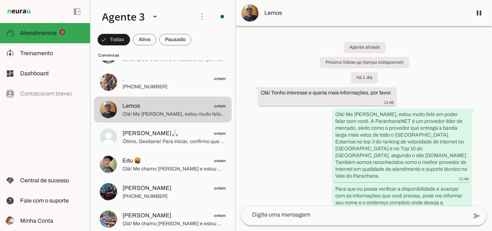
click at [266, 13] on span "Lemos" at bounding box center [366, 13] width 202 height 9
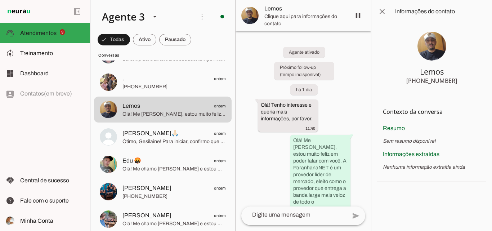
click at [454, 81] on div "[PHONE_NUMBER]" at bounding box center [432, 80] width 51 height 9
drag, startPoint x: 454, startPoint y: 81, endPoint x: 428, endPoint y: 82, distance: 25.6
click at [428, 82] on div "[PHONE_NUMBER]" at bounding box center [432, 80] width 51 height 9
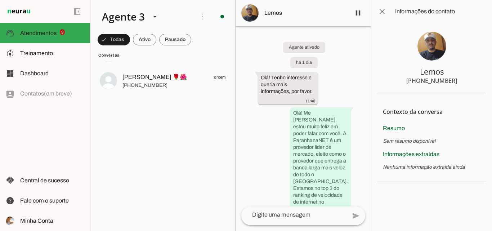
scroll to position [32, 0]
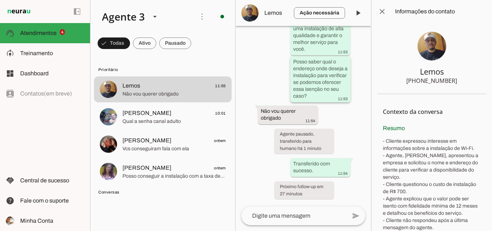
scroll to position [1603, 0]
